Goal: Task Accomplishment & Management: Manage account settings

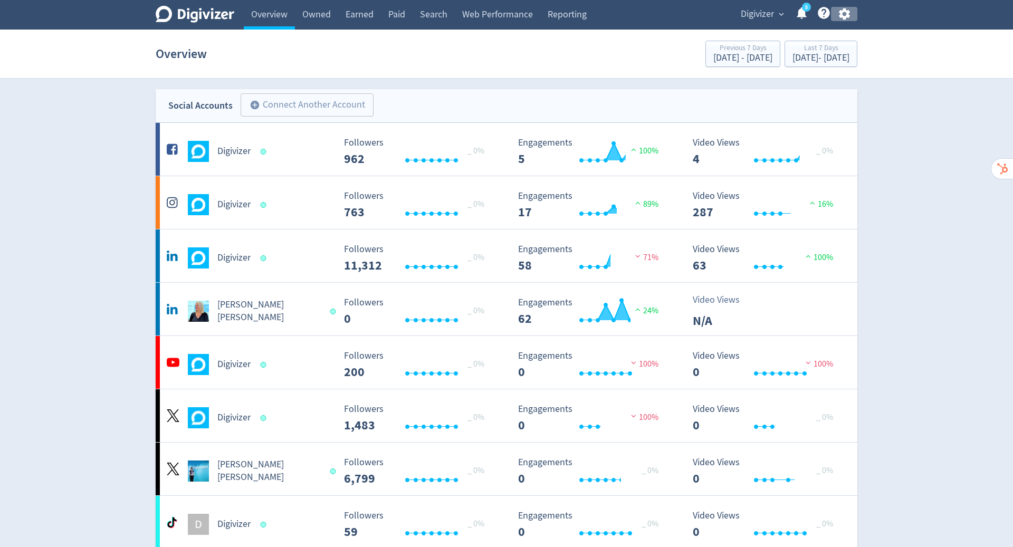
click at [841, 15] on icon "button" at bounding box center [844, 14] width 11 height 12
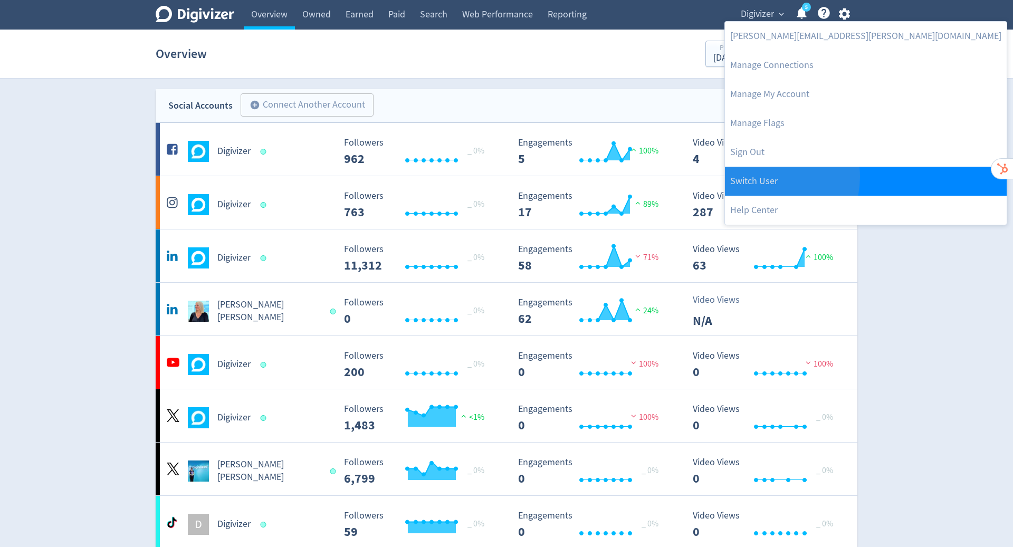
click at [763, 177] on link "Switch User" at bounding box center [866, 181] width 282 height 29
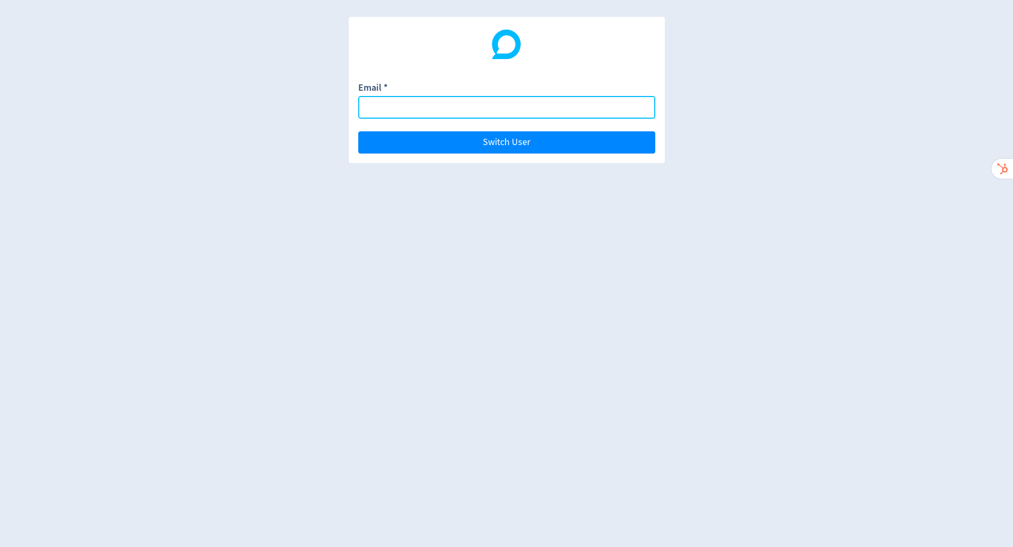
click at [527, 106] on input "Email *" at bounding box center [506, 107] width 297 height 23
paste input "[EMAIL_ADDRESS][DOMAIN_NAME]"
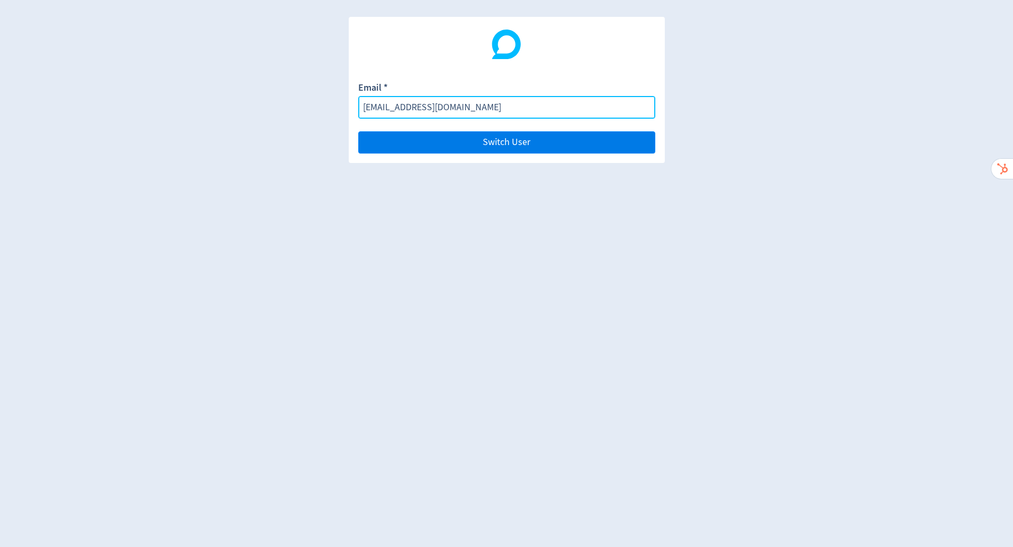
type input "[EMAIL_ADDRESS][DOMAIN_NAME]"
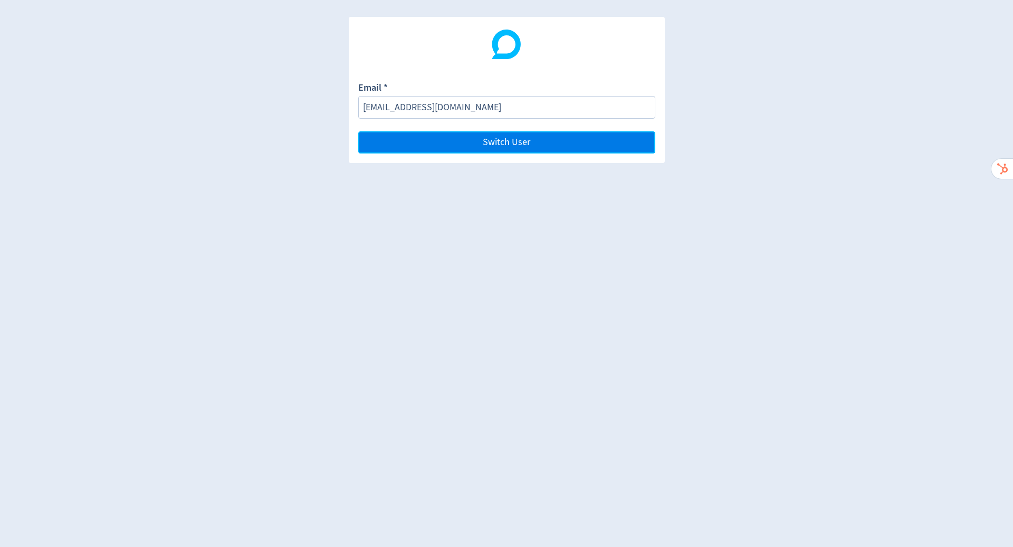
click at [564, 141] on button "Switch User" at bounding box center [506, 142] width 297 height 22
